Goal: Obtain resource: Download file/media

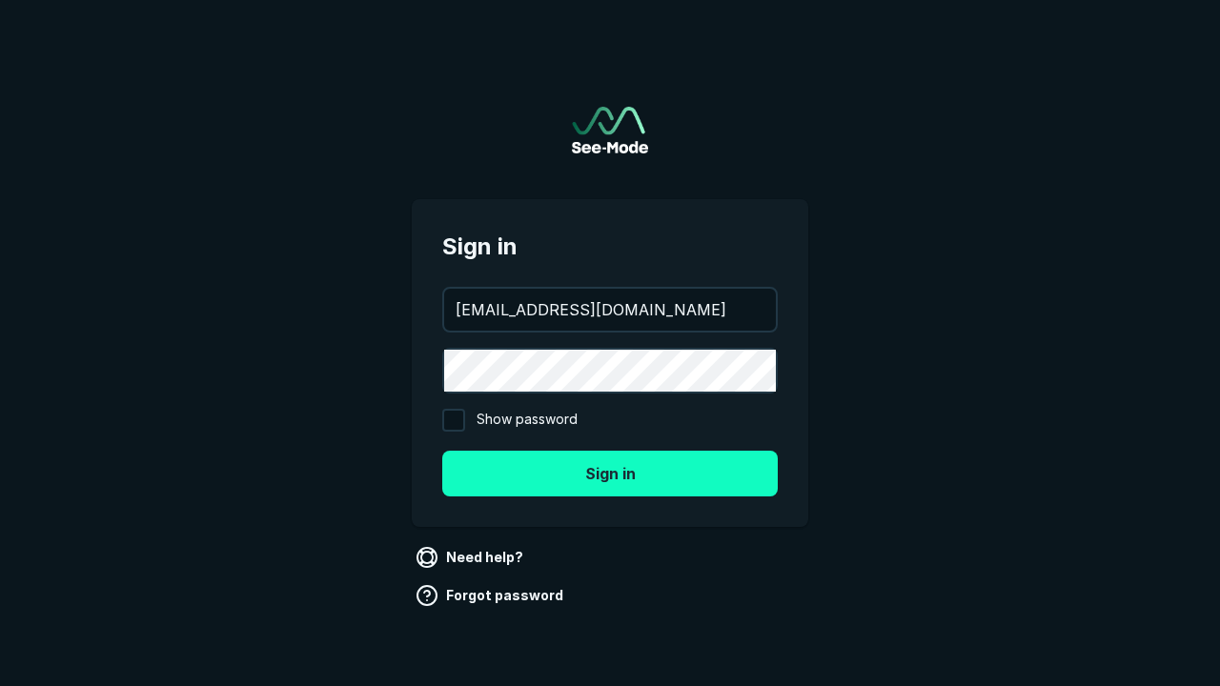
click at [610, 473] on button "Sign in" at bounding box center [609, 474] width 335 height 46
